Goal: Browse casually: Explore the website without a specific task or goal

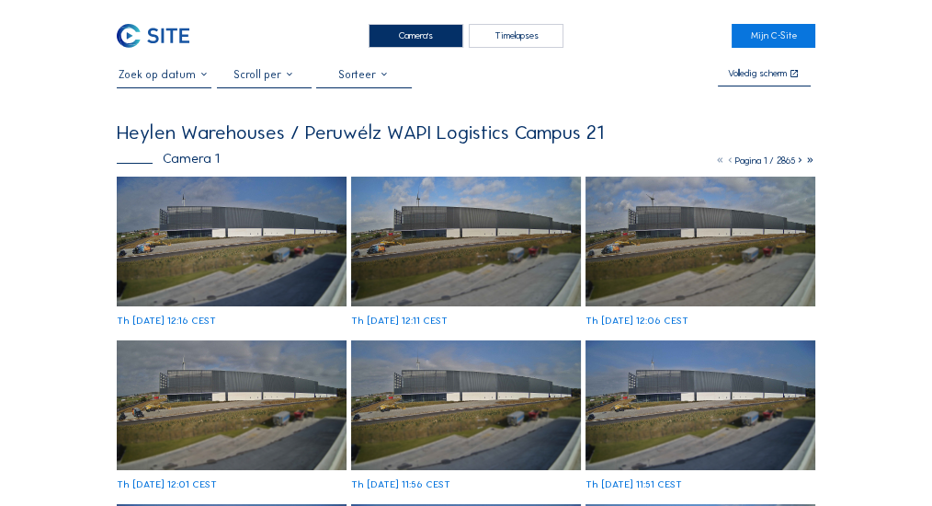
click at [223, 202] on img at bounding box center [232, 242] width 230 height 130
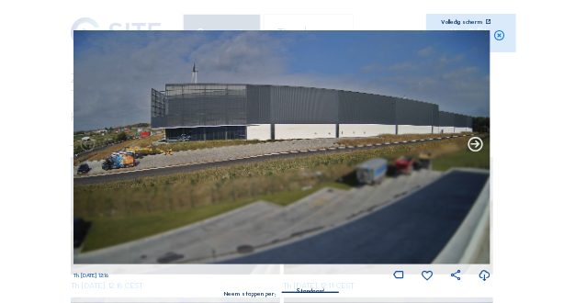
click at [474, 144] on icon at bounding box center [476, 144] width 17 height 17
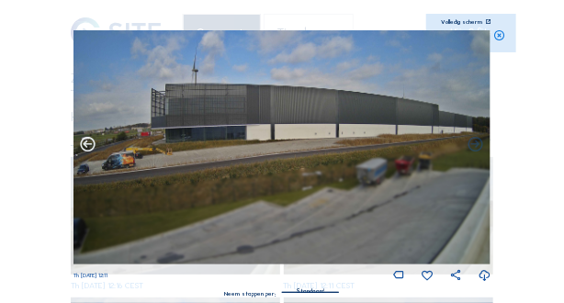
click at [88, 149] on icon at bounding box center [87, 144] width 17 height 17
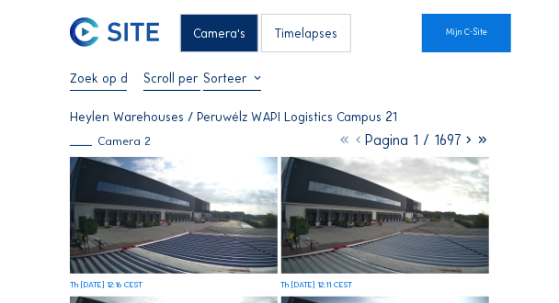
click at [217, 223] on img at bounding box center [174, 215] width 208 height 117
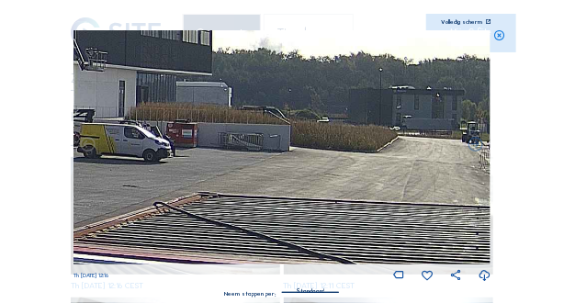
drag, startPoint x: 224, startPoint y: 156, endPoint x: 447, endPoint y: 143, distance: 222.9
click at [433, 144] on img at bounding box center [282, 147] width 417 height 234
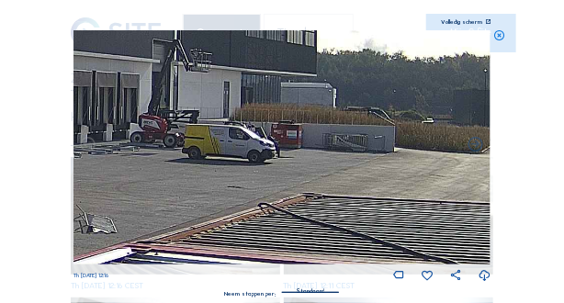
drag, startPoint x: 269, startPoint y: 155, endPoint x: 289, endPoint y: 163, distance: 20.7
click at [289, 164] on img at bounding box center [282, 147] width 417 height 234
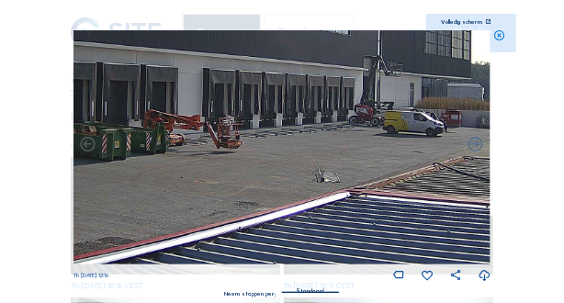
drag, startPoint x: 242, startPoint y: 163, endPoint x: 341, endPoint y: 145, distance: 100.8
click at [467, 129] on img at bounding box center [282, 147] width 417 height 234
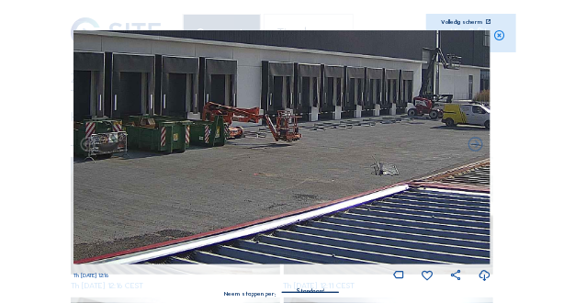
click at [408, 136] on img at bounding box center [282, 147] width 417 height 234
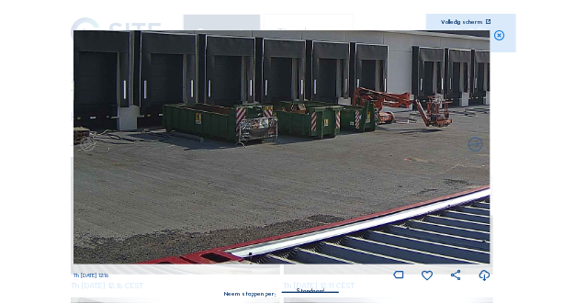
drag, startPoint x: 254, startPoint y: 146, endPoint x: 415, endPoint y: 141, distance: 161.0
click at [395, 141] on img at bounding box center [282, 147] width 417 height 234
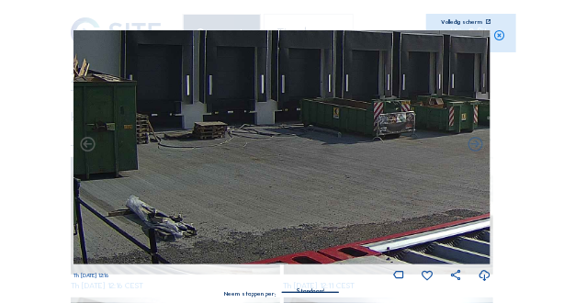
drag, startPoint x: 292, startPoint y: 147, endPoint x: 356, endPoint y: 152, distance: 63.6
click at [397, 147] on img at bounding box center [282, 147] width 417 height 234
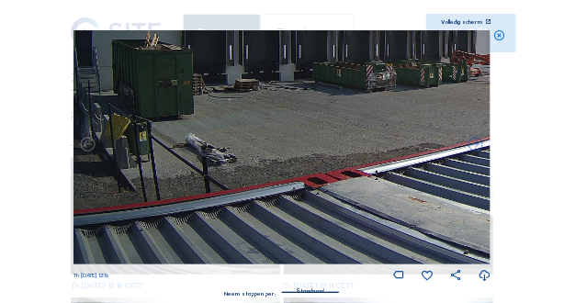
drag, startPoint x: 282, startPoint y: 182, endPoint x: 381, endPoint y: 133, distance: 109.8
click at [390, 130] on img at bounding box center [282, 147] width 417 height 234
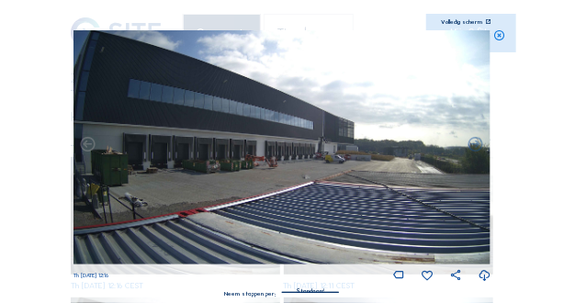
click at [295, 143] on img at bounding box center [282, 147] width 417 height 234
